Goal: Navigation & Orientation: Find specific page/section

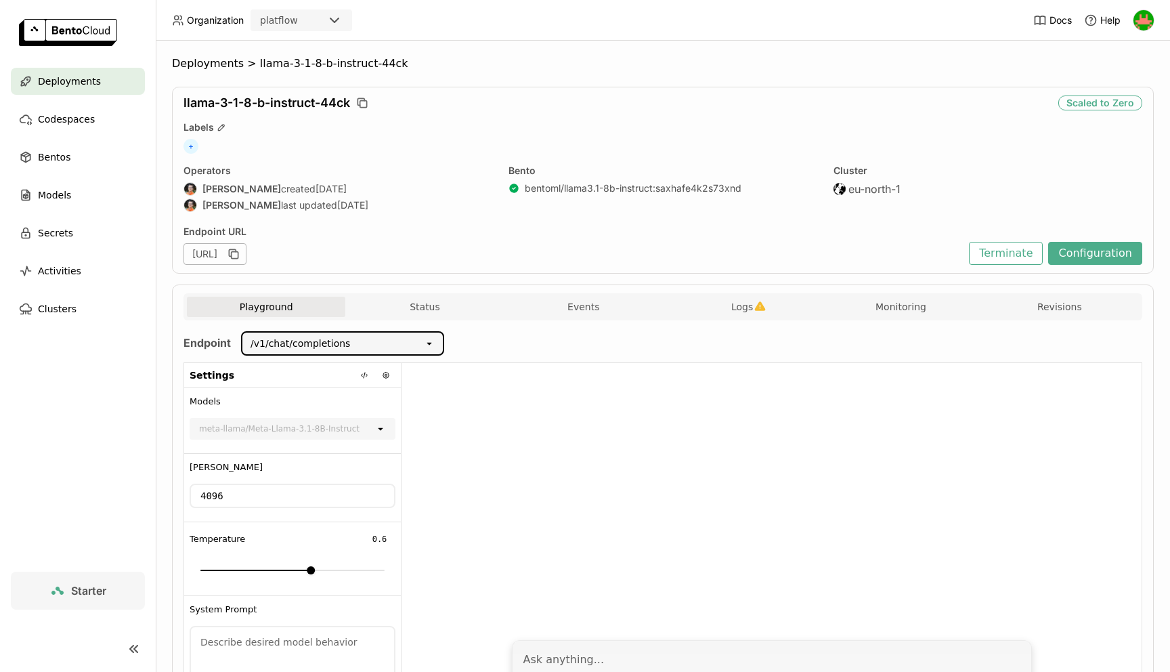
scroll to position [71, 0]
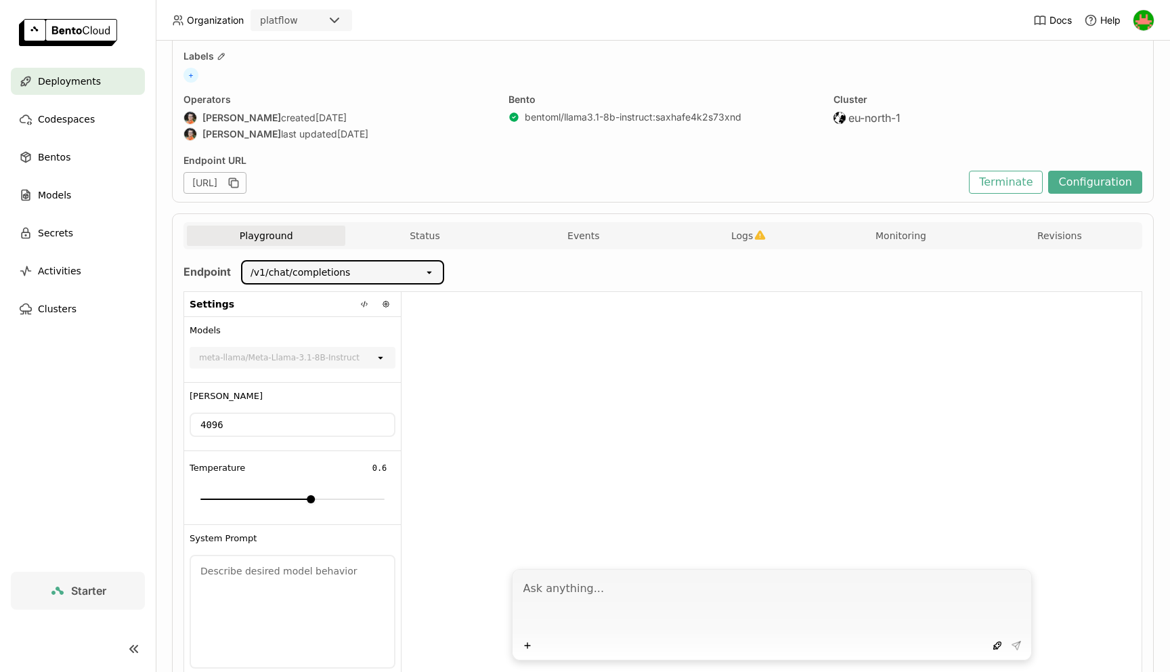
click at [81, 82] on span "Deployments" at bounding box center [69, 81] width 63 height 16
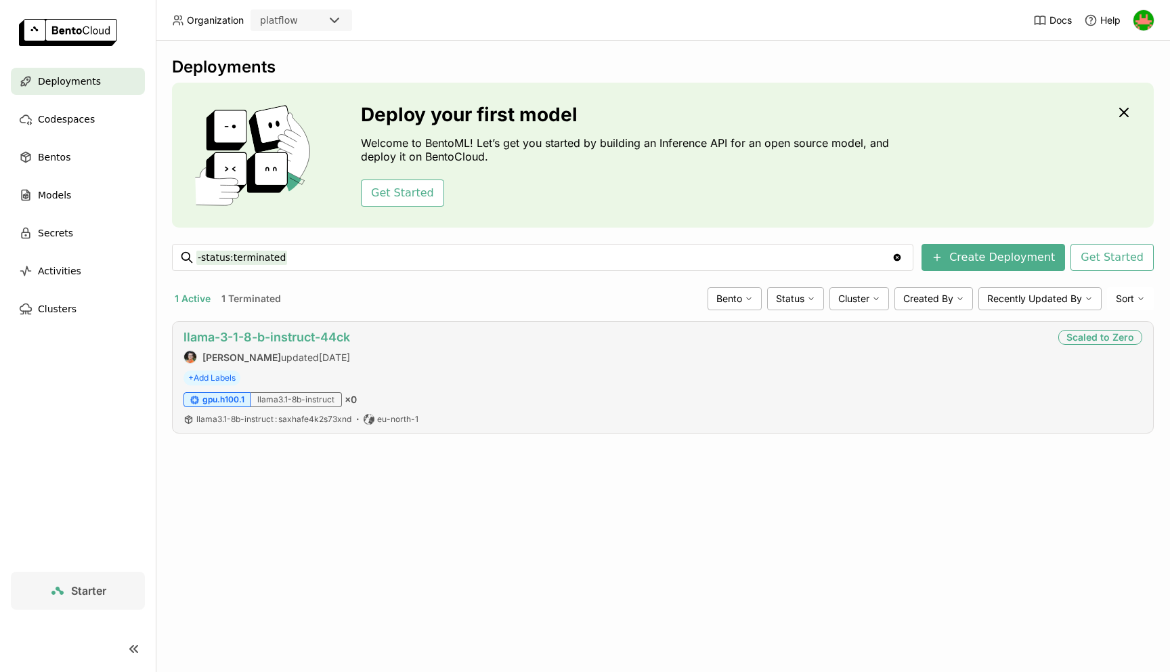
click at [289, 339] on link "llama-3-1-8-b-instruct-44ck" at bounding box center [267, 337] width 167 height 14
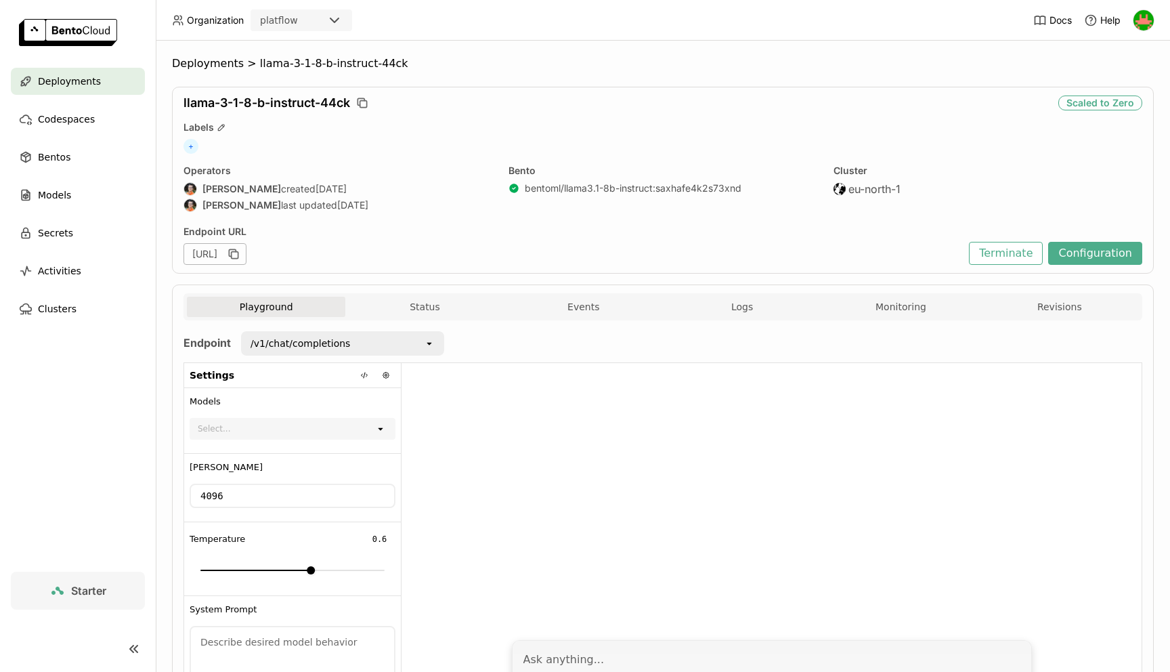
click at [105, 81] on div "Deployments" at bounding box center [78, 81] width 134 height 27
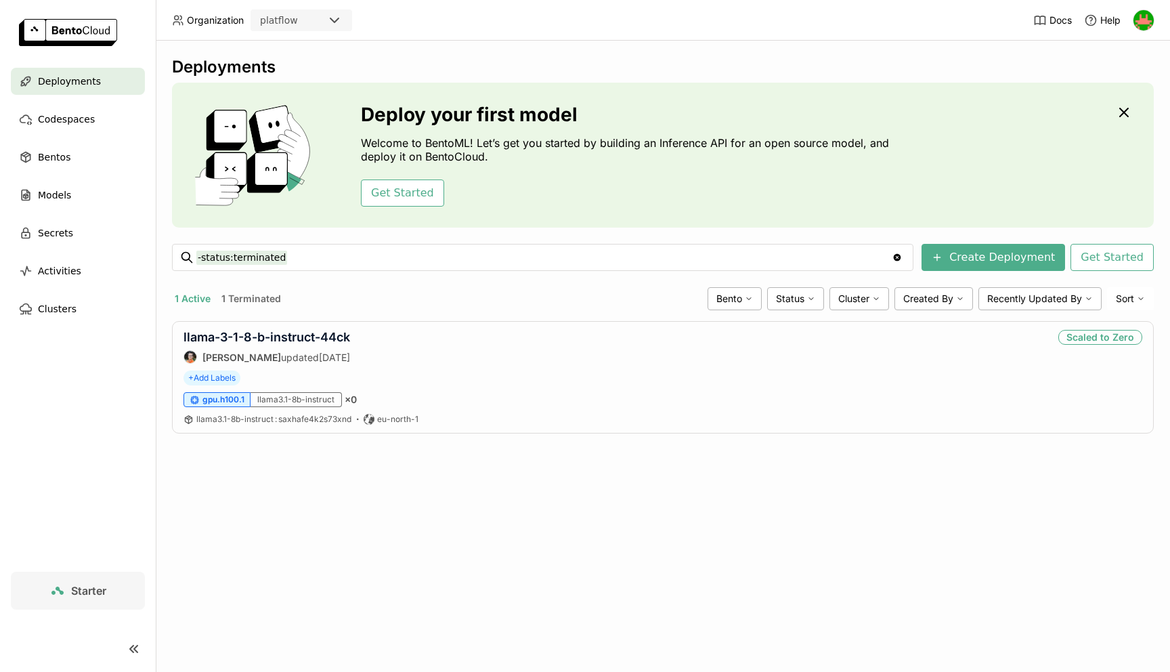
click at [408, 289] on div "1 Active 1 Terminated Bento Status Cluster Created By Recently Updated By Sort" at bounding box center [663, 298] width 982 height 23
